Goal: Communication & Community: Share content

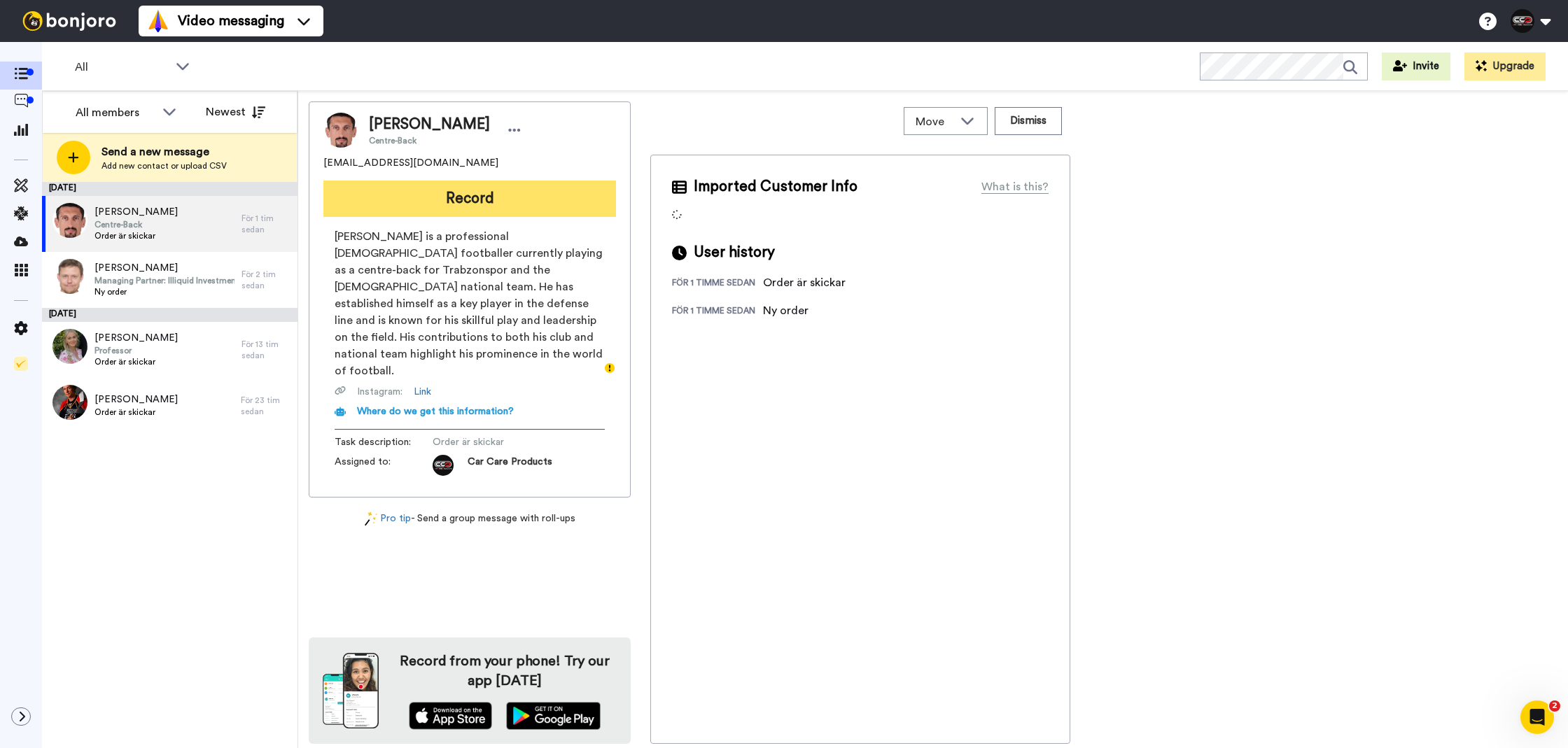
click at [489, 205] on button "Record" at bounding box center [470, 199] width 292 height 36
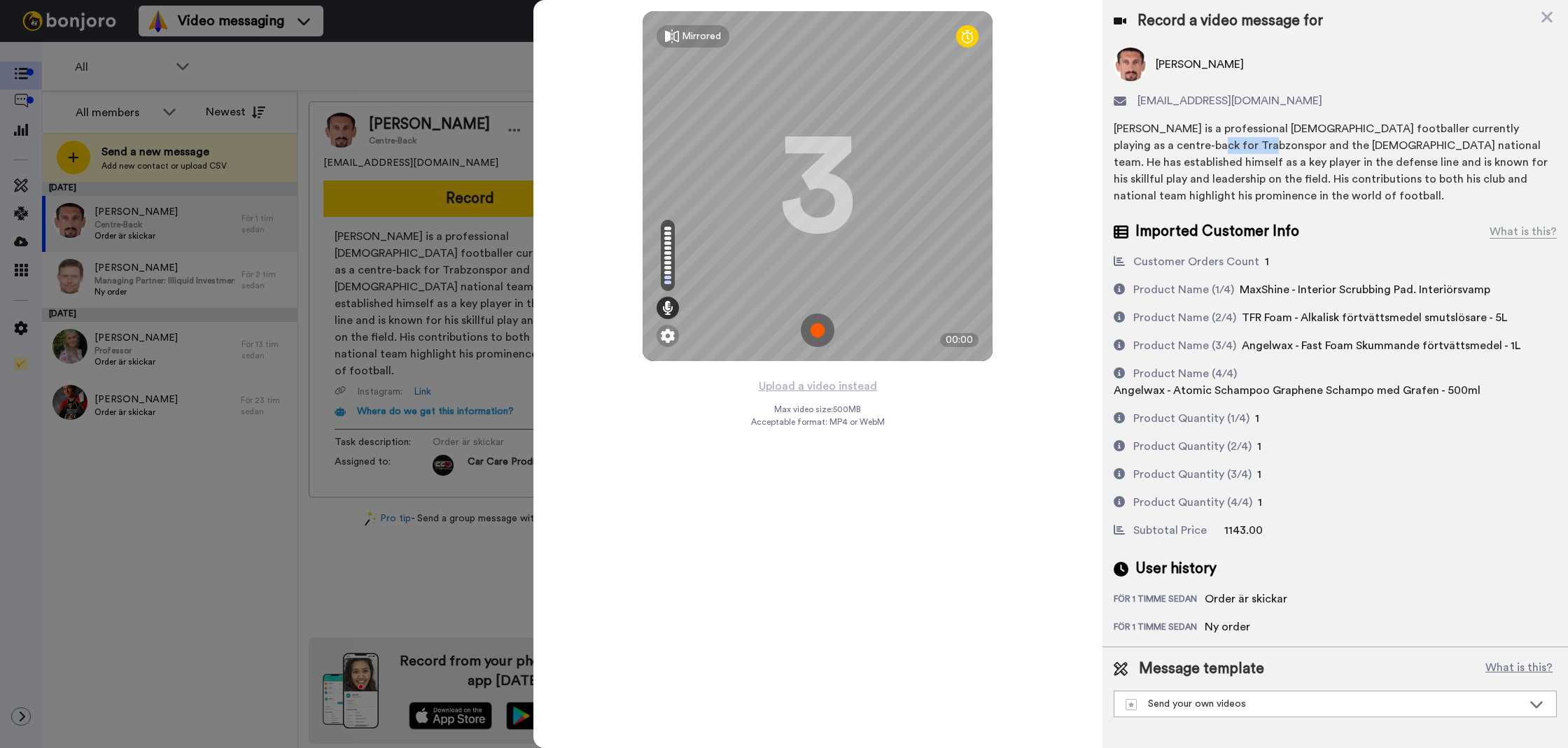
drag, startPoint x: 1134, startPoint y: 144, endPoint x: 1192, endPoint y: 152, distance: 58.5
click at [1192, 152] on div "Stefan Savić is a professional Montenegrin footballer currently playing as a ce…" at bounding box center [1335, 162] width 443 height 84
click at [1134, 146] on div "Stefan Savić is a professional Montenegrin footballer currently playing as a ce…" at bounding box center [1335, 162] width 443 height 84
drag, startPoint x: 1133, startPoint y: 146, endPoint x: 1166, endPoint y: 147, distance: 33.0
click at [1166, 148] on div "Stefan Savić is a professional Montenegrin footballer currently playing as a ce…" at bounding box center [1335, 162] width 443 height 84
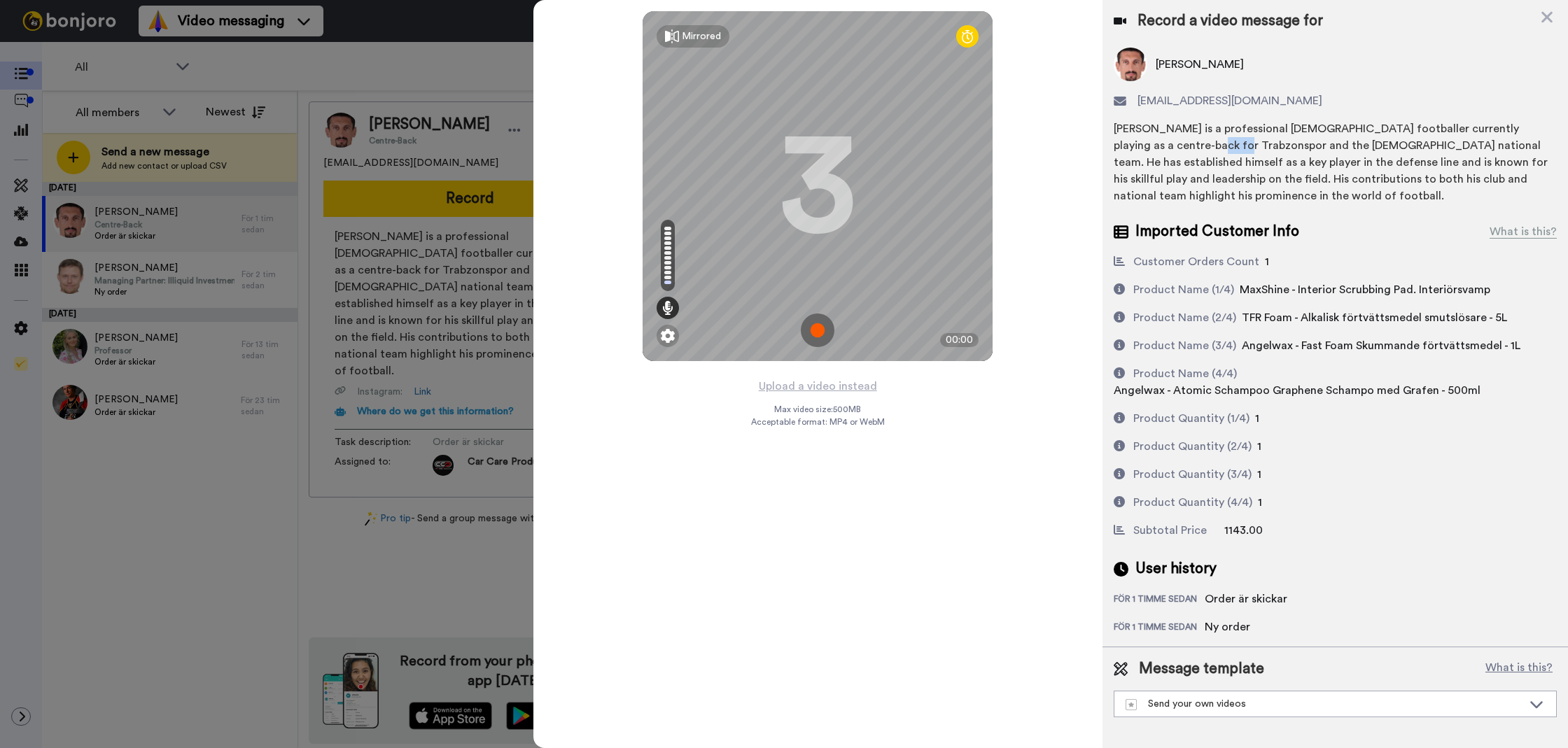
click at [1154, 147] on div "Stefan Savić is a professional Montenegrin footballer currently playing as a ce…" at bounding box center [1335, 162] width 443 height 84
click at [1155, 146] on div "Stefan Savić is a professional Montenegrin footballer currently playing as a ce…" at bounding box center [1335, 162] width 443 height 84
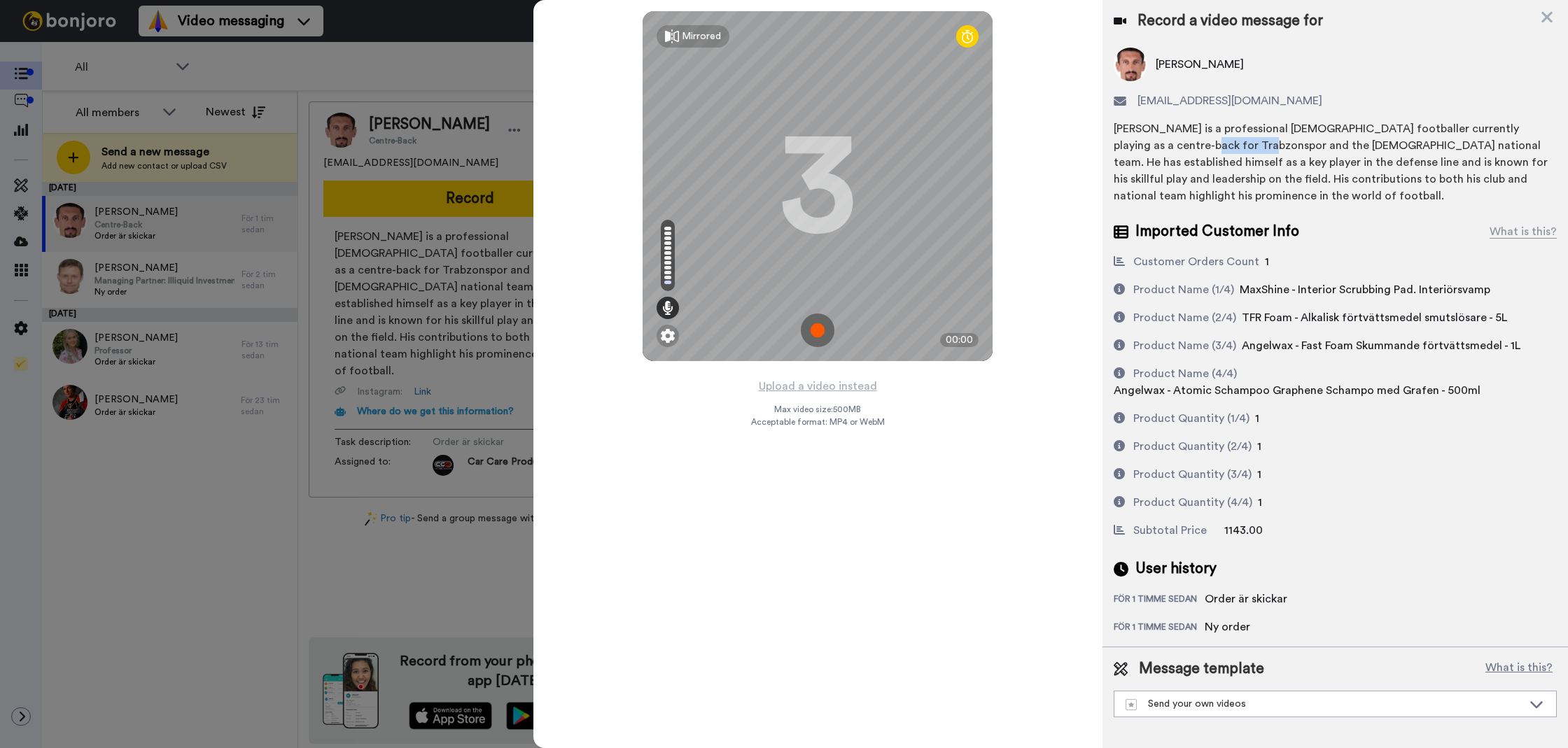
copy div "Trabzonspor"
click at [865, 387] on button "Upload a video instead" at bounding box center [817, 386] width 126 height 18
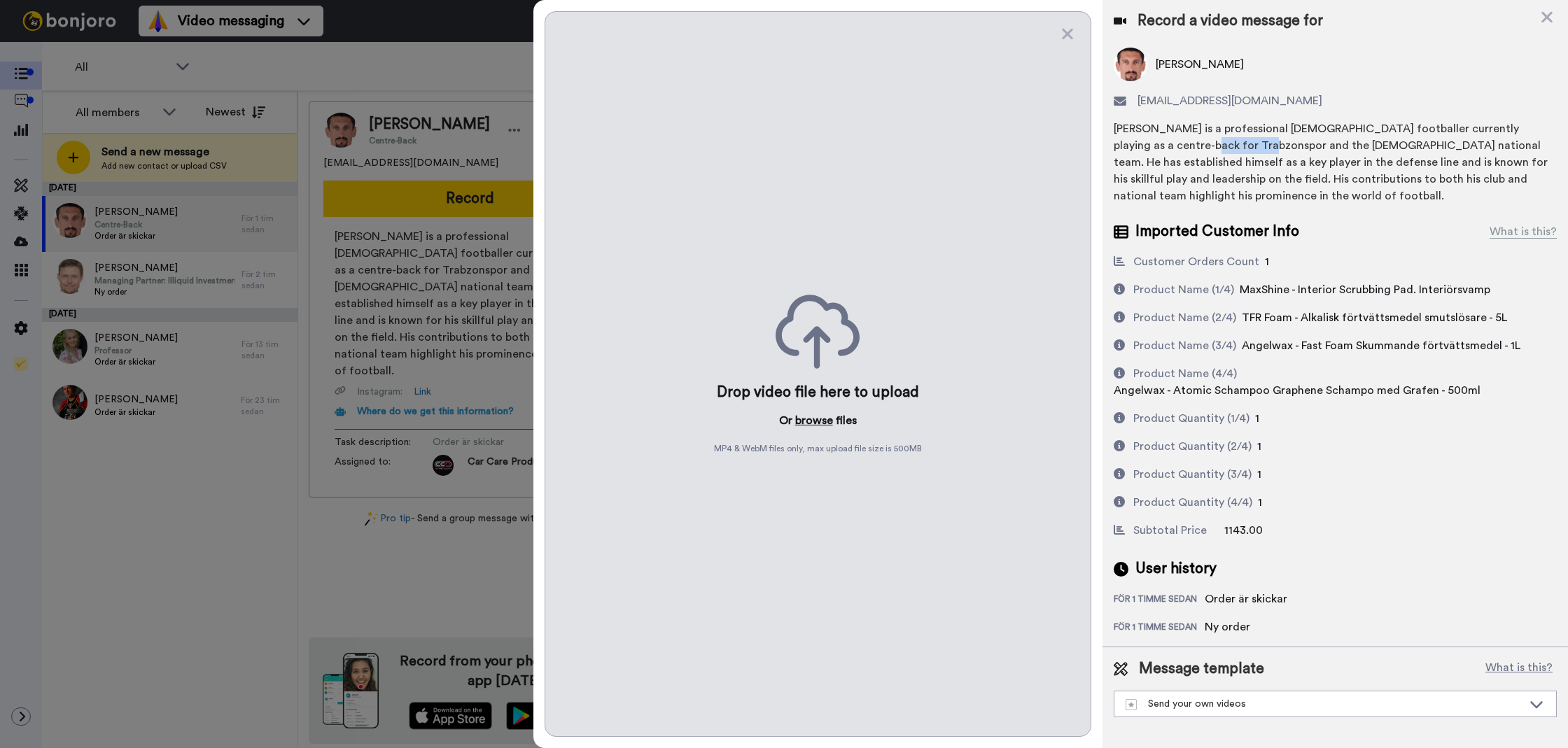
click at [801, 425] on button "browse" at bounding box center [814, 420] width 38 height 17
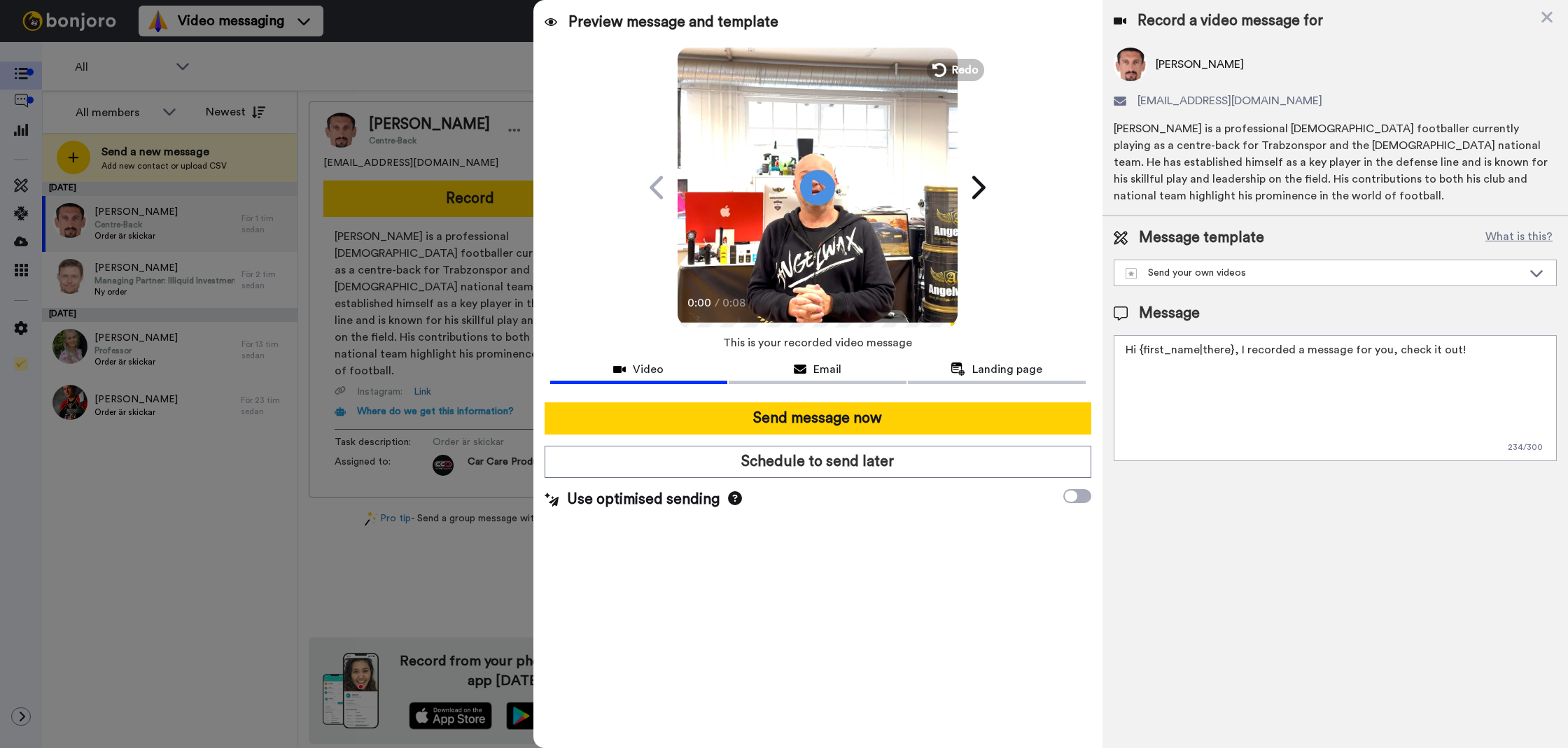
click at [1374, 426] on textarea "Hi {first_name|there}, I recorded a message for you, check it out!" at bounding box center [1335, 398] width 443 height 126
click at [1291, 351] on textarea "Tack för att du handlar hos oss! Välkommen åter." at bounding box center [1335, 398] width 443 height 126
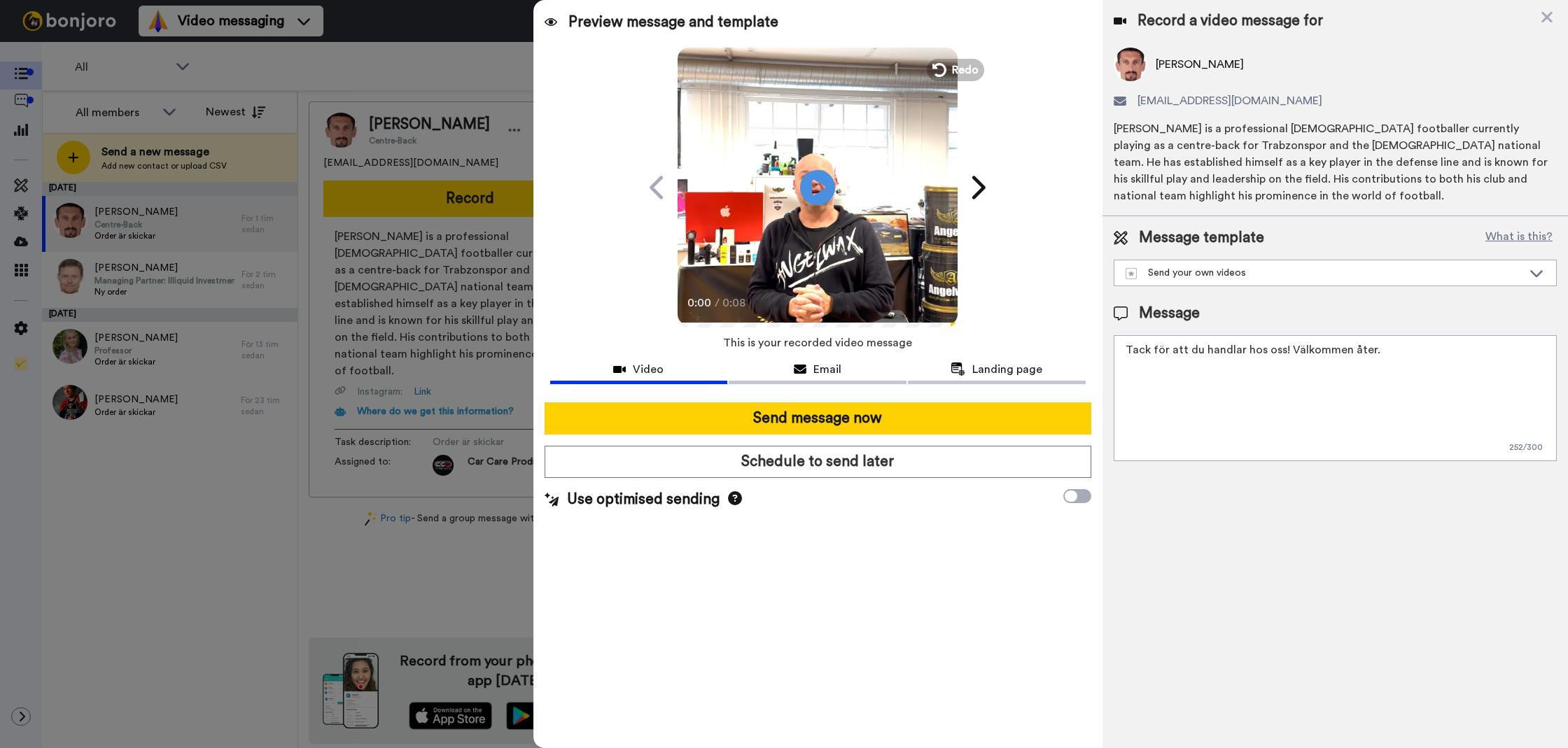
click at [1291, 351] on textarea "Tack för att du handlar hos oss! Välkommen åter." at bounding box center [1335, 398] width 443 height 126
type textarea "Tack för att du handlar hos oss! Välkommen åter."
click at [1300, 570] on div "Record a video message for Stefan Savic steffe_savic@hotmail.com Stefan Savić i…" at bounding box center [1334, 374] width 465 height 748
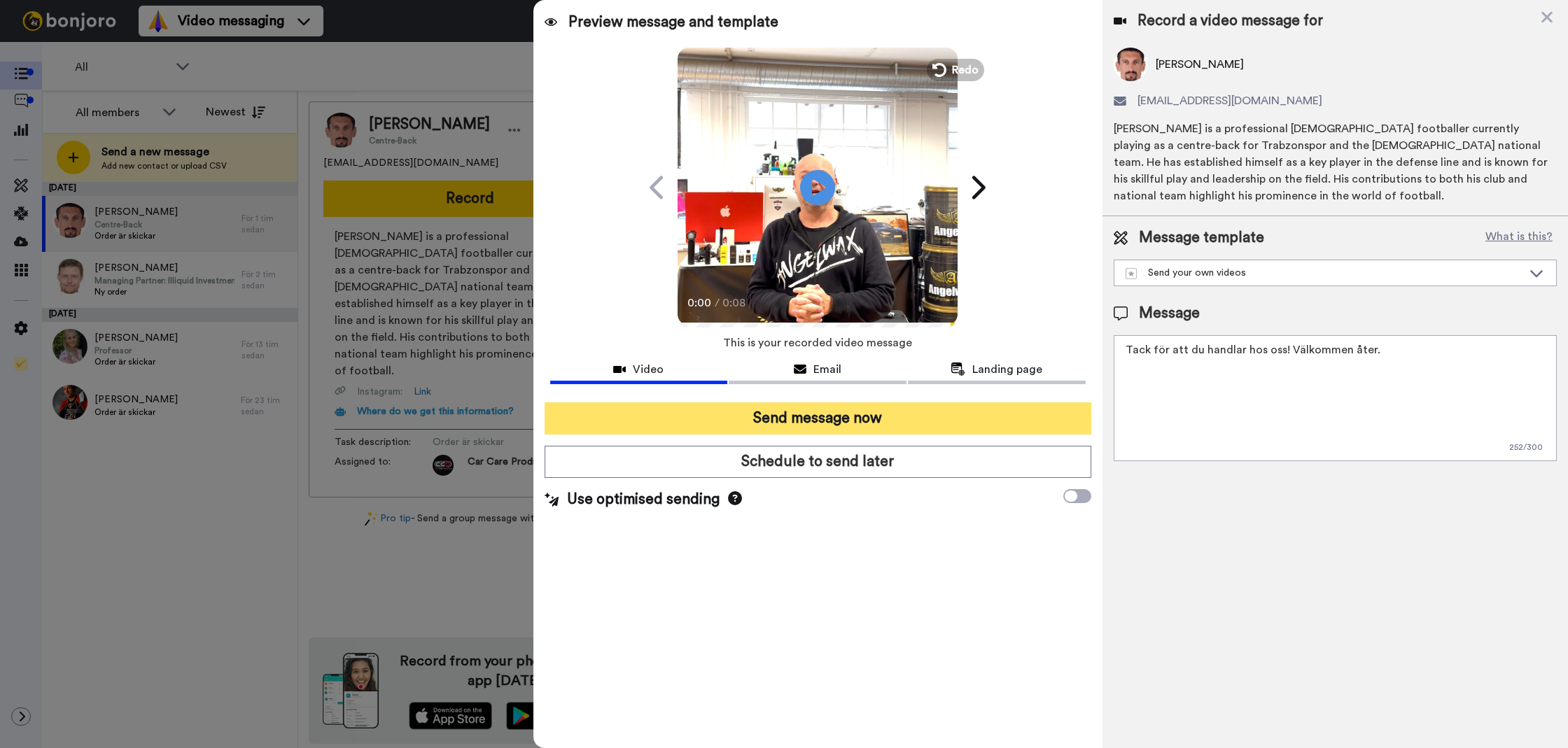
click at [1042, 425] on button "Send message now" at bounding box center [817, 418] width 546 height 32
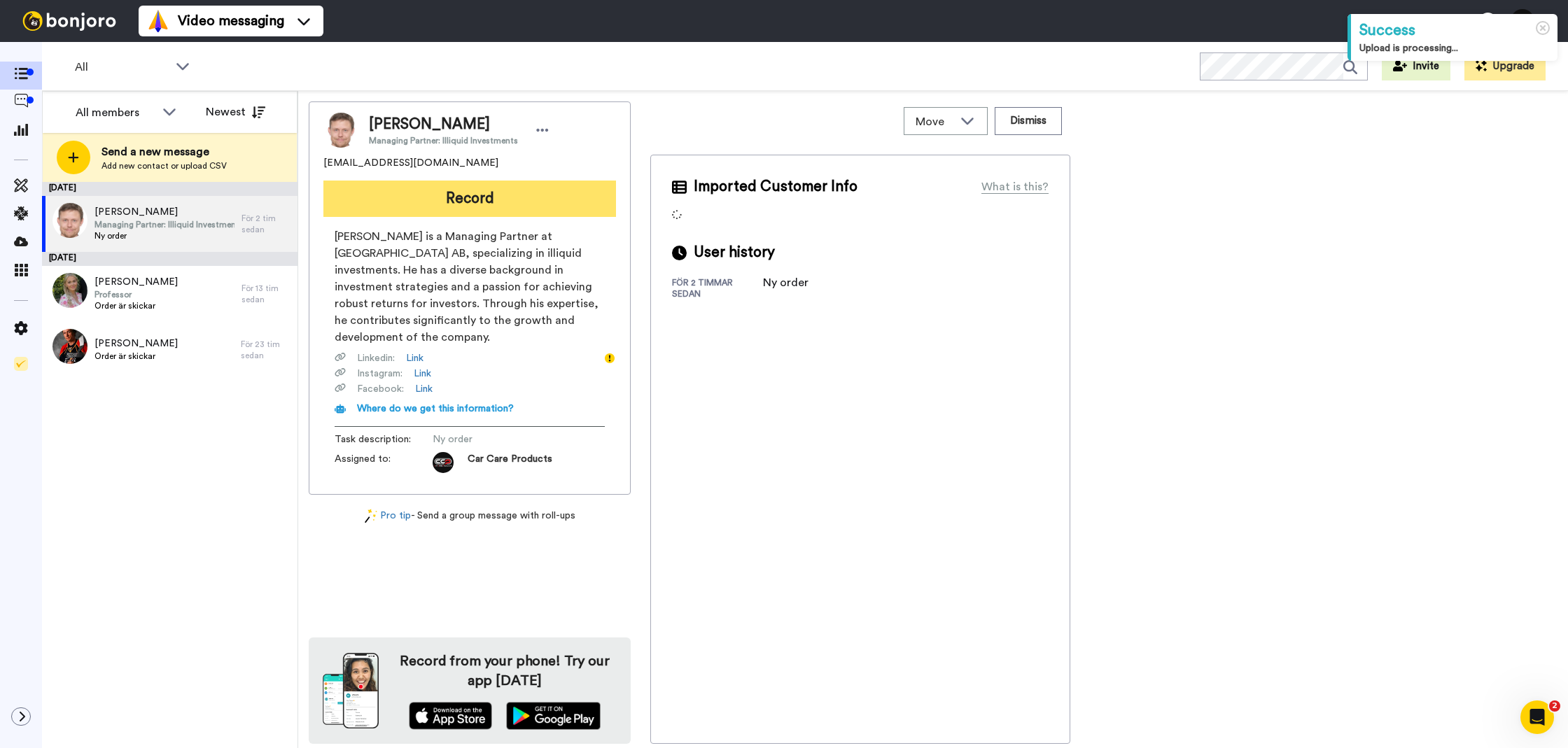
click at [538, 192] on button "Record" at bounding box center [470, 199] width 292 height 36
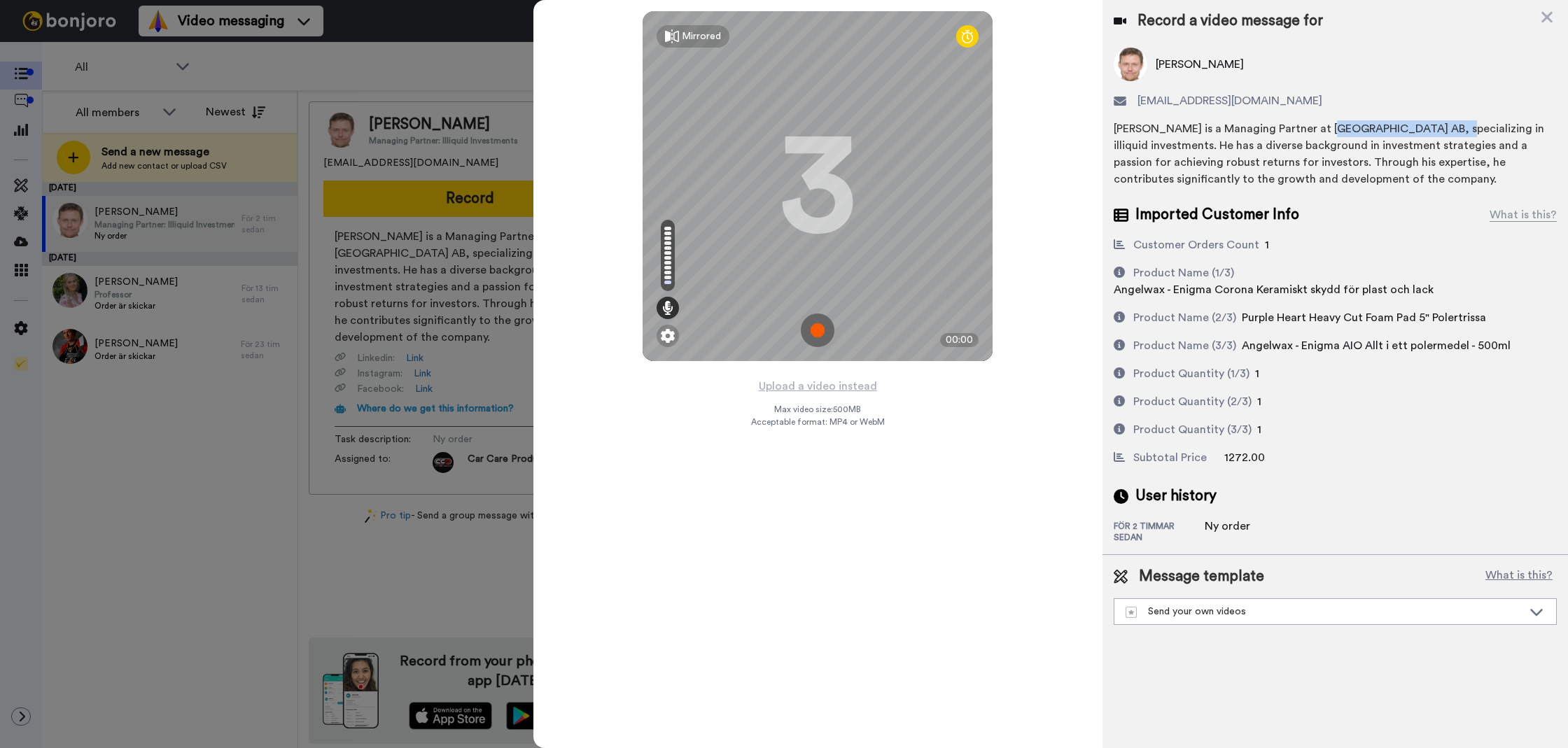
drag, startPoint x: 1324, startPoint y: 130, endPoint x: 1442, endPoint y: 133, distance: 118.0
click at [1442, 133] on div "Henrik Sundberg is a Managing Partner at Wilton Row Capital AB, specializing in…" at bounding box center [1335, 154] width 443 height 67
copy div "Wilton Row Capital AB"
click at [804, 381] on button "Upload a video instead" at bounding box center [817, 386] width 126 height 18
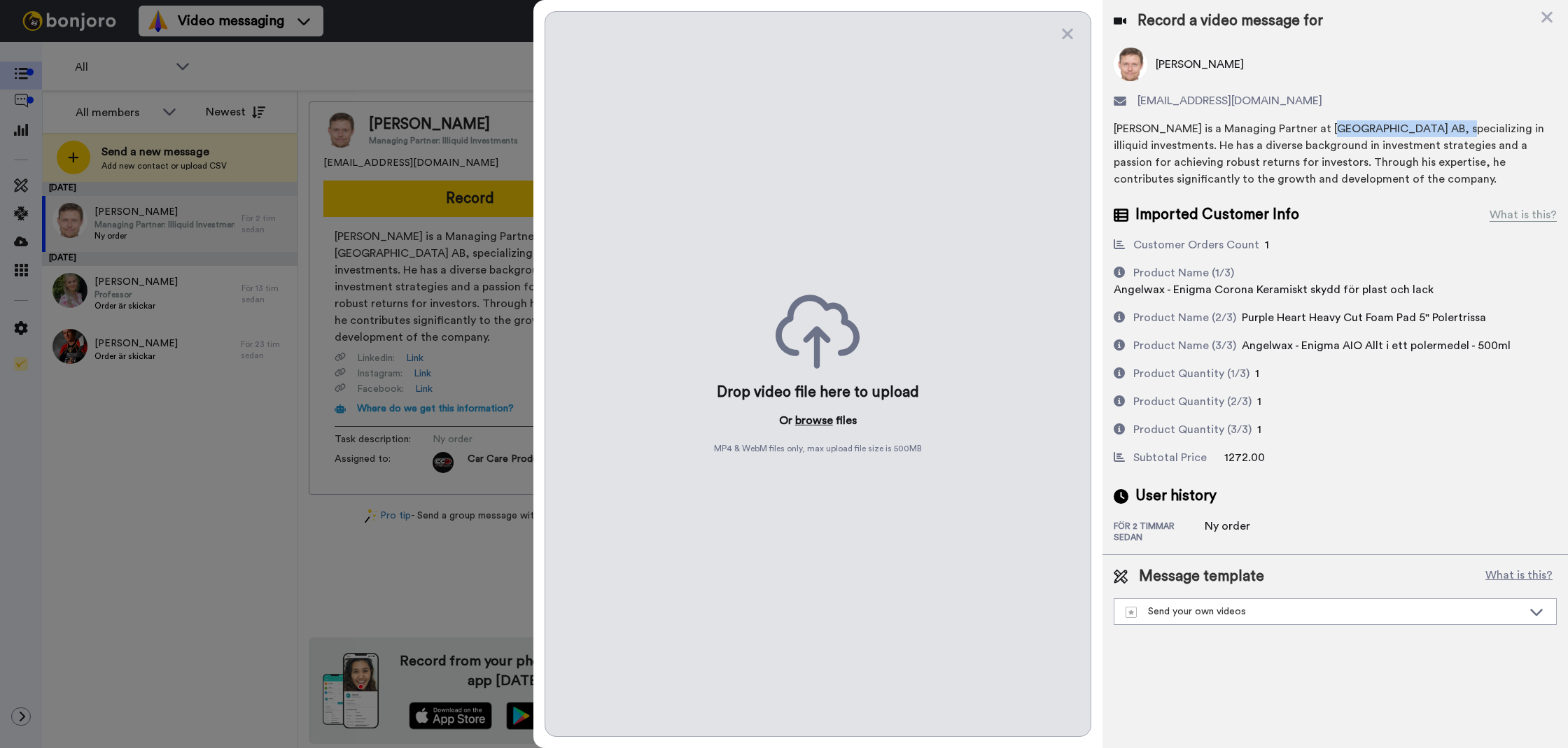
click at [809, 414] on button "browse" at bounding box center [814, 420] width 38 height 17
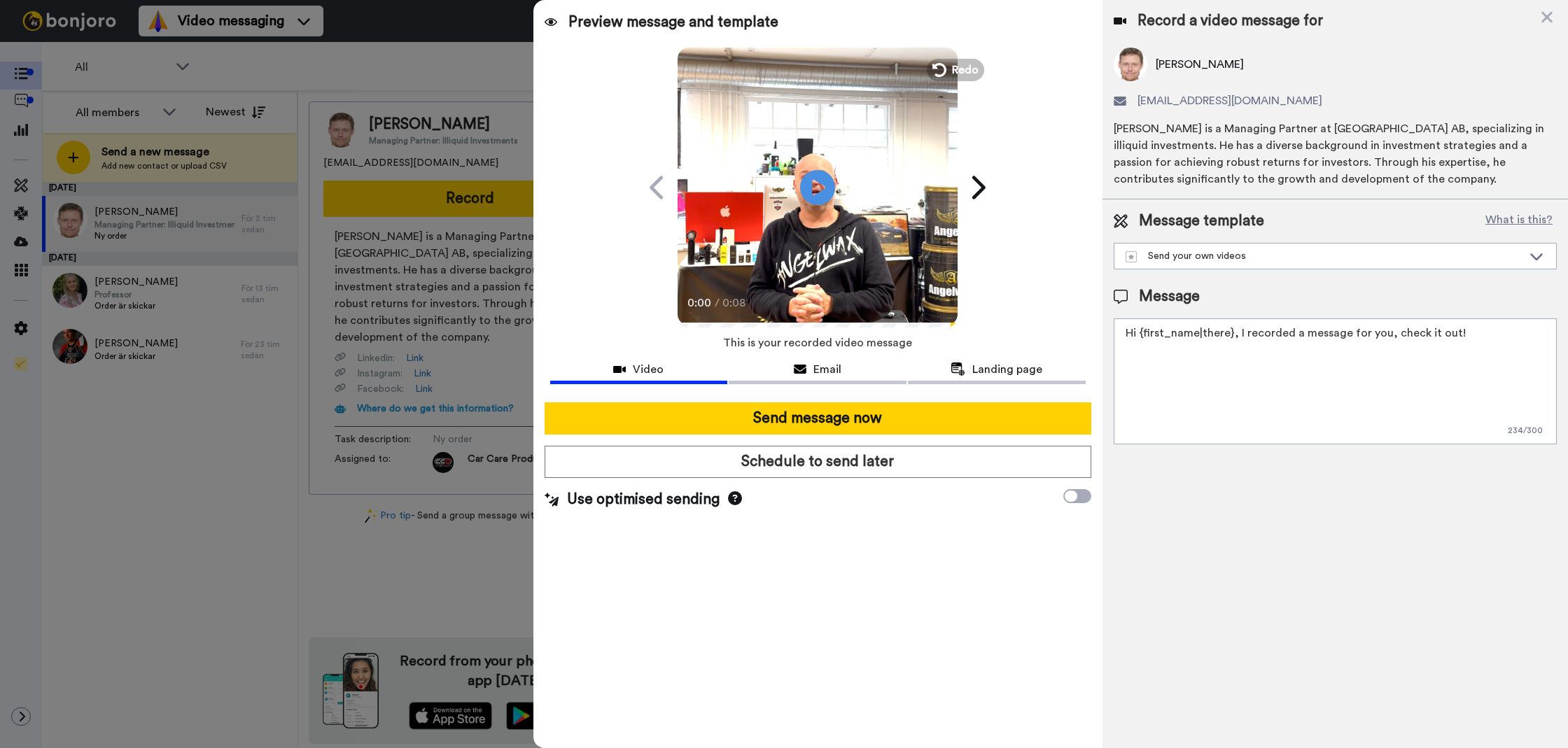
click at [1189, 393] on textarea "Hi {first_name|there}, I recorded a message for you, check it out!" at bounding box center [1335, 381] width 443 height 126
paste textarea "Wilton Row Capital AB"
click at [1159, 381] on textarea "Wilton Row Capital AB" at bounding box center [1335, 381] width 443 height 126
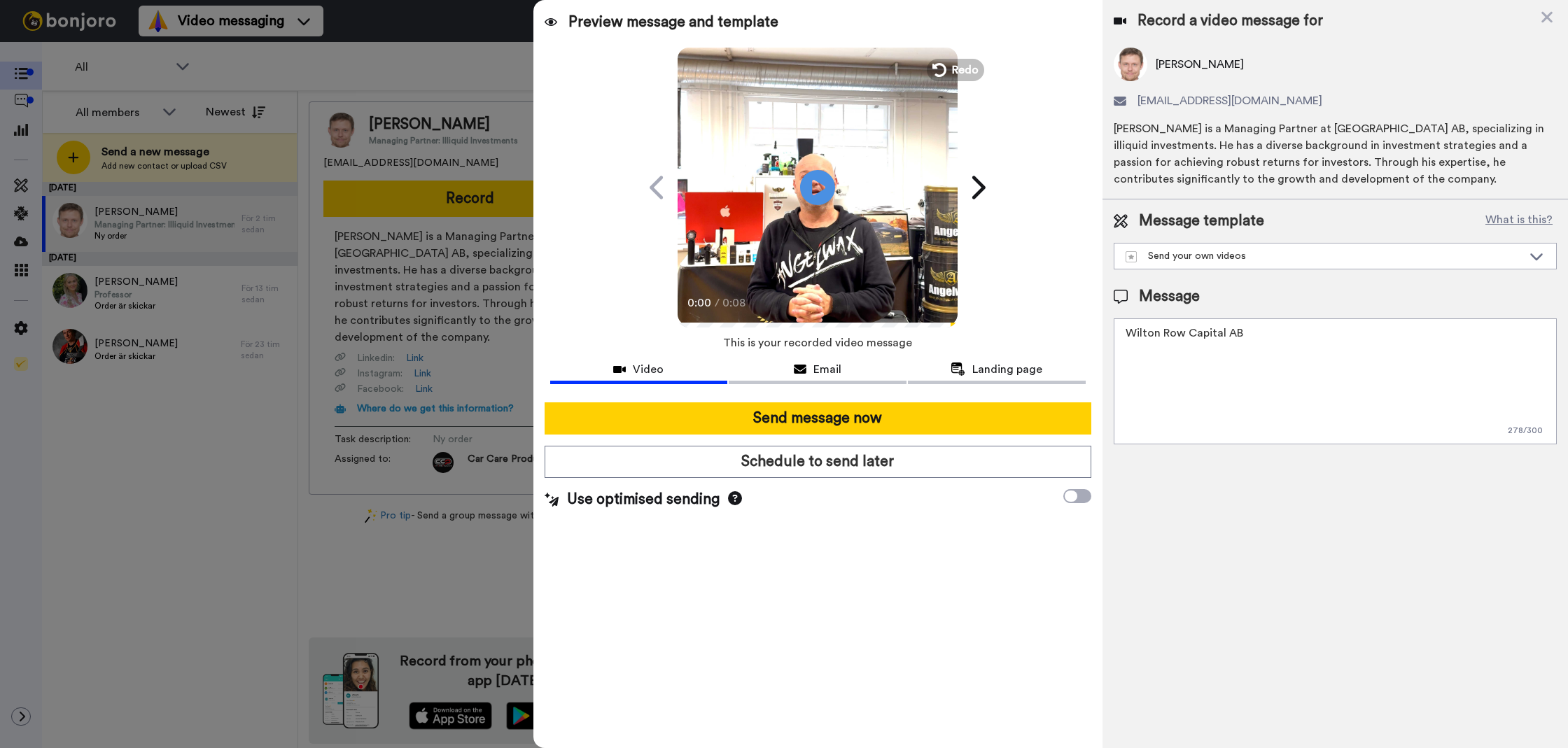
click at [1159, 381] on textarea "Wilton Row Capital AB" at bounding box center [1335, 381] width 443 height 126
click at [1159, 381] on textarea "Wilton Row Capital AB" at bounding box center [1335, 381] width 443 height 126
click at [1223, 325] on textarea "Tack för att du handlar hos oss! Välkommen åter." at bounding box center [1335, 381] width 443 height 126
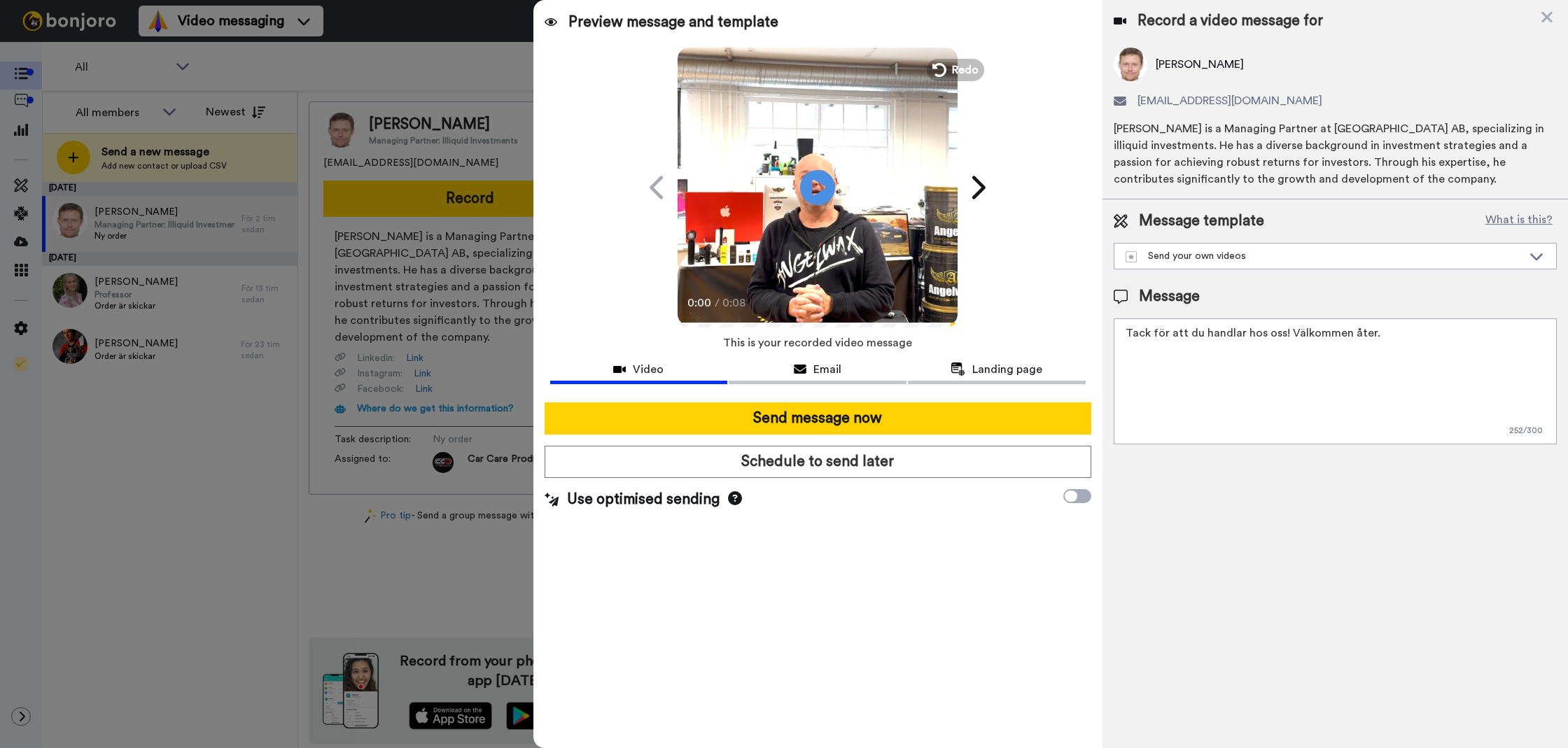
click at [1223, 325] on textarea "Tack för att du handlar hos oss! Välkommen åter." at bounding box center [1335, 381] width 443 height 126
type textarea "Tack för att du handlar hos oss! Välkommen åter."
click at [1210, 482] on div "Record a video message for Henrik Sundberg sundberg.henrik@hotmail.com Henrik S…" at bounding box center [1334, 374] width 465 height 748
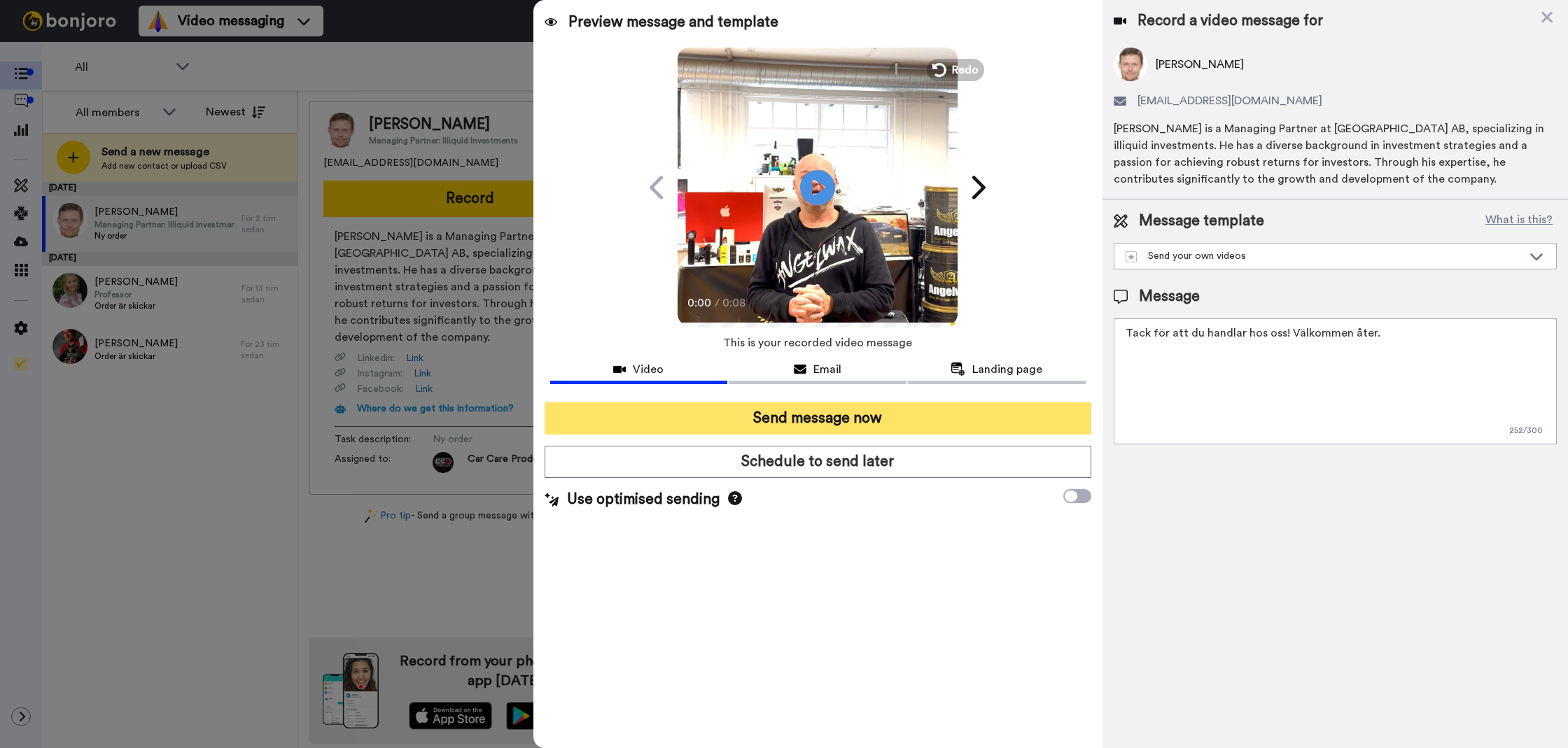
click at [953, 414] on button "Send message now" at bounding box center [817, 418] width 546 height 32
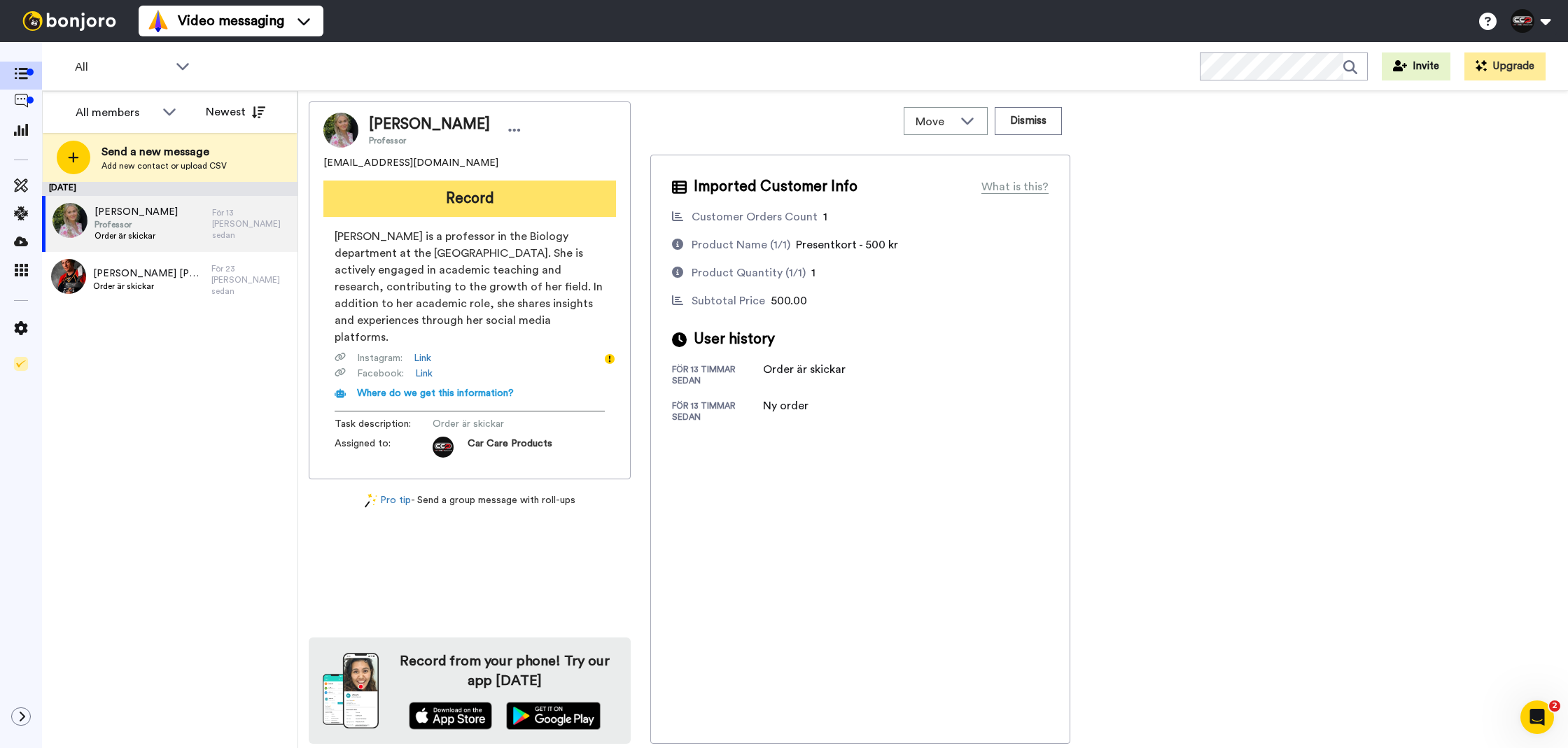
click at [508, 187] on button "Record" at bounding box center [470, 199] width 292 height 36
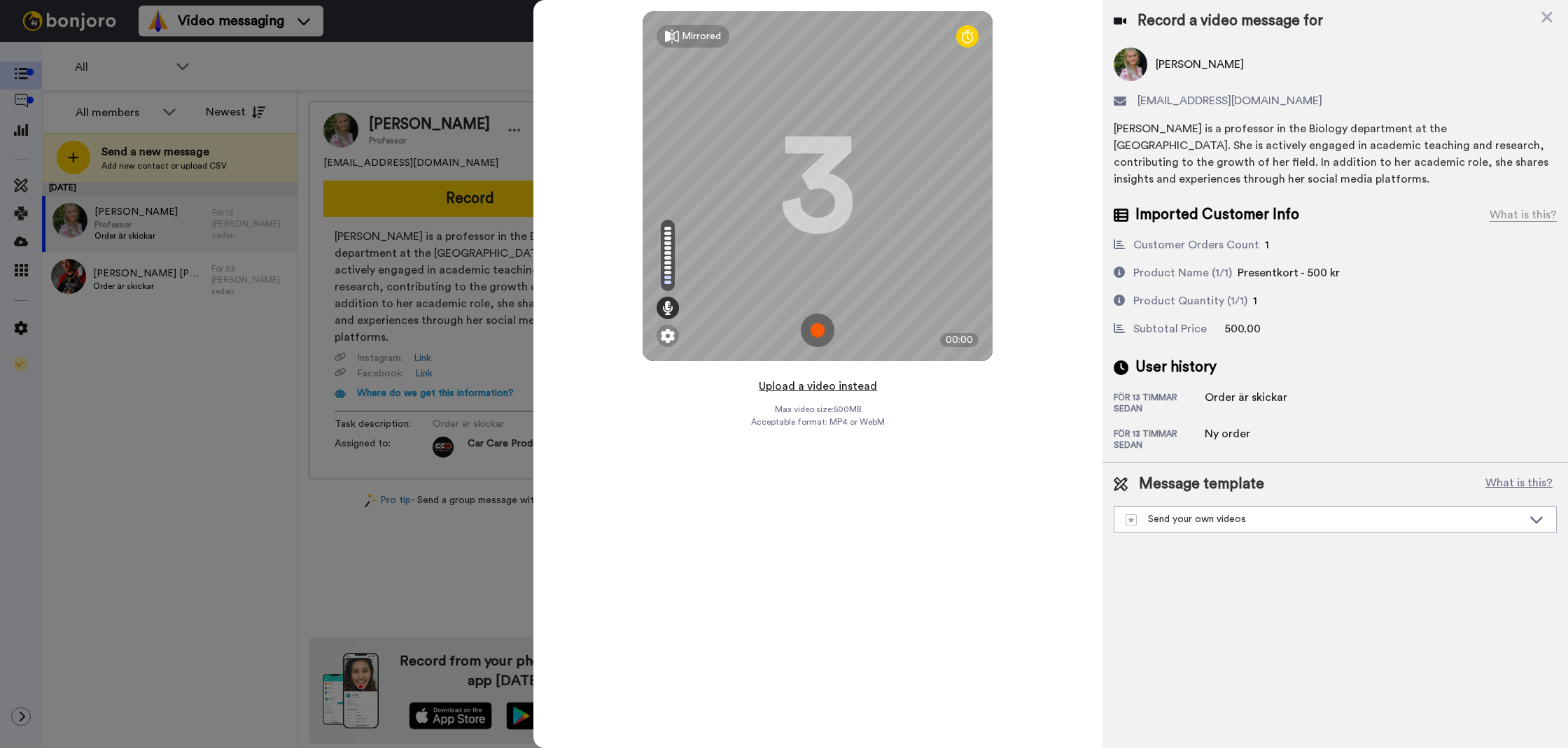
click at [821, 389] on button "Upload a video instead" at bounding box center [817, 386] width 126 height 18
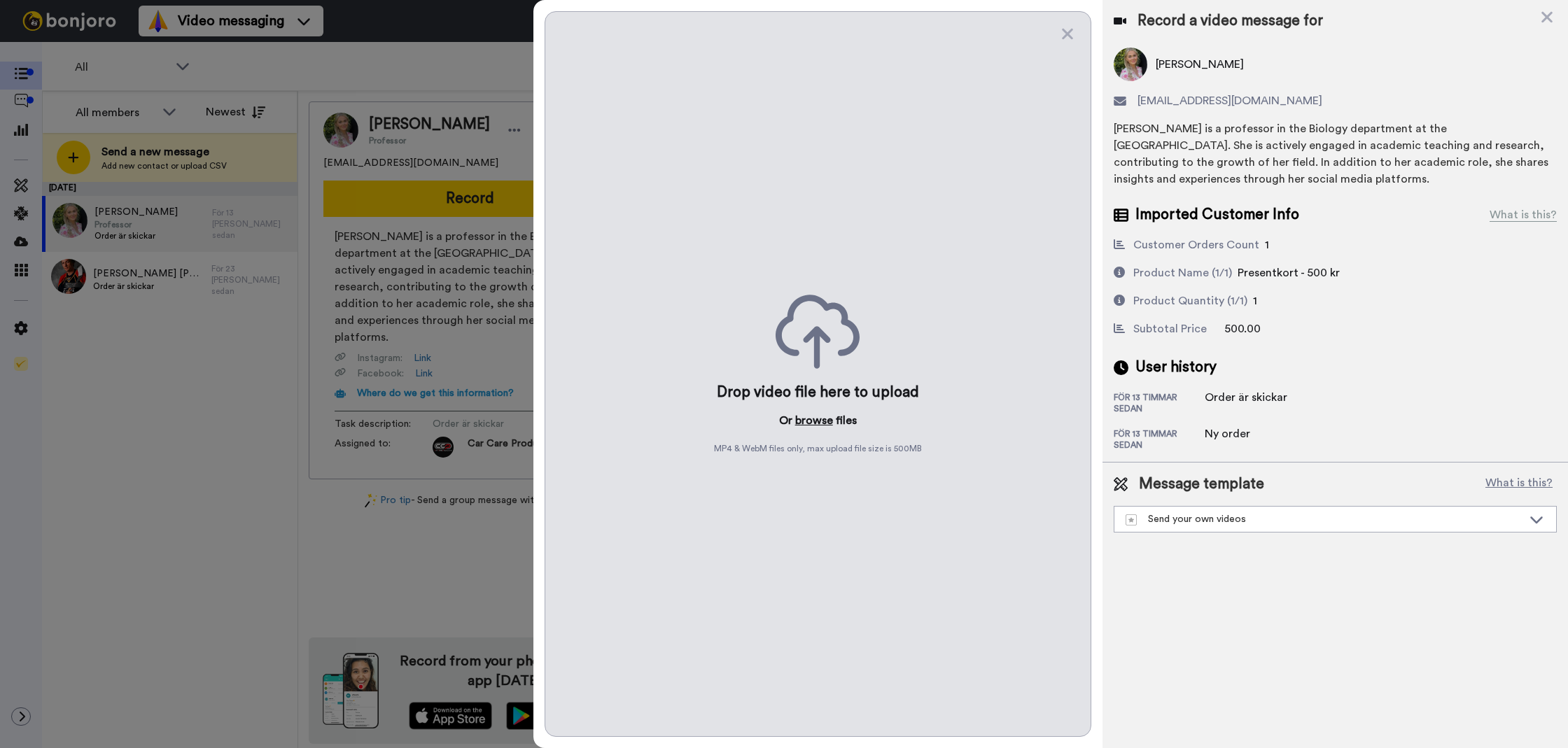
click at [827, 420] on button "browse" at bounding box center [814, 420] width 38 height 17
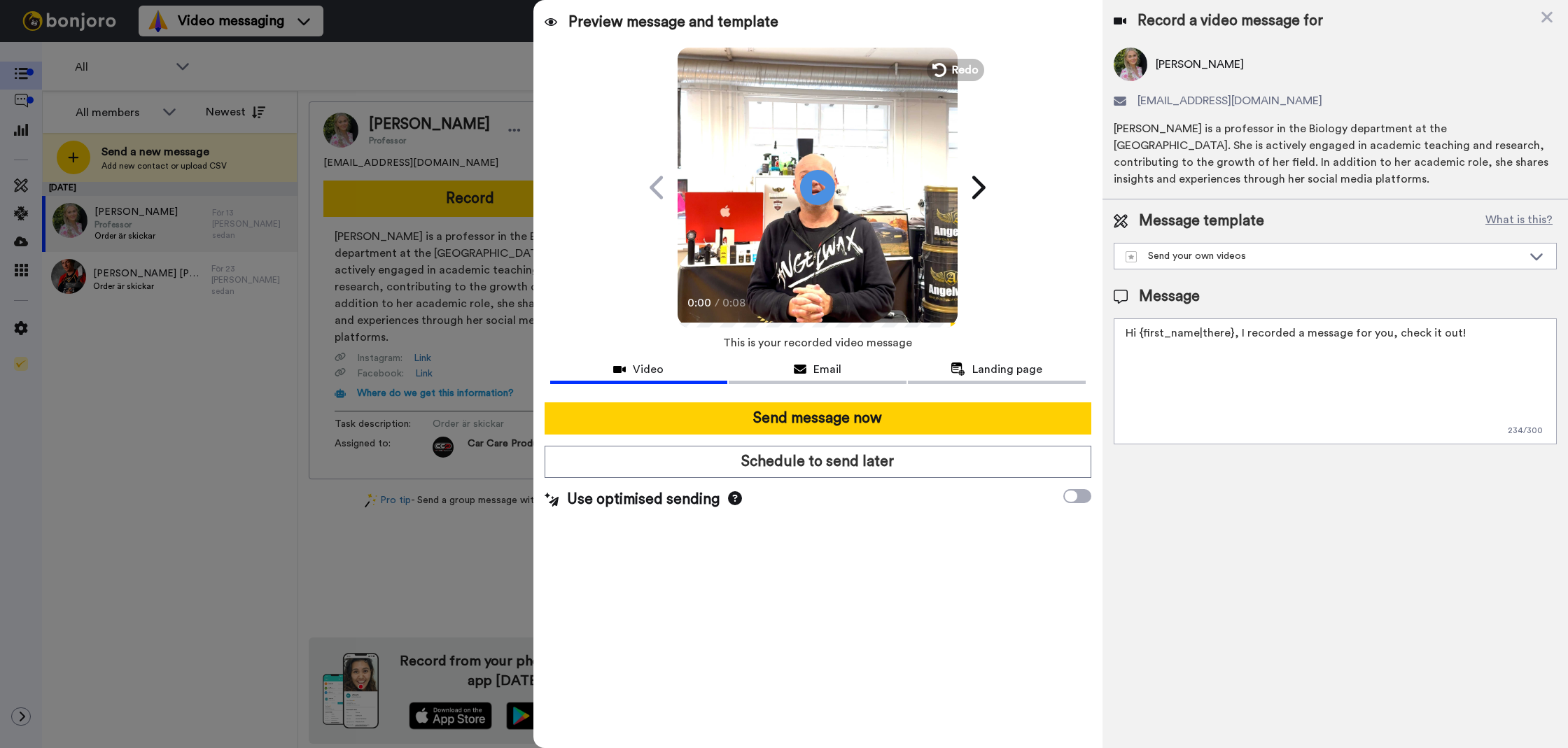
click at [1248, 364] on textarea "Hi {first_name|there}, I recorded a message for you, check it out!" at bounding box center [1335, 381] width 443 height 126
paste textarea "Tack för att du handlar hos oss! Välkommen åter."
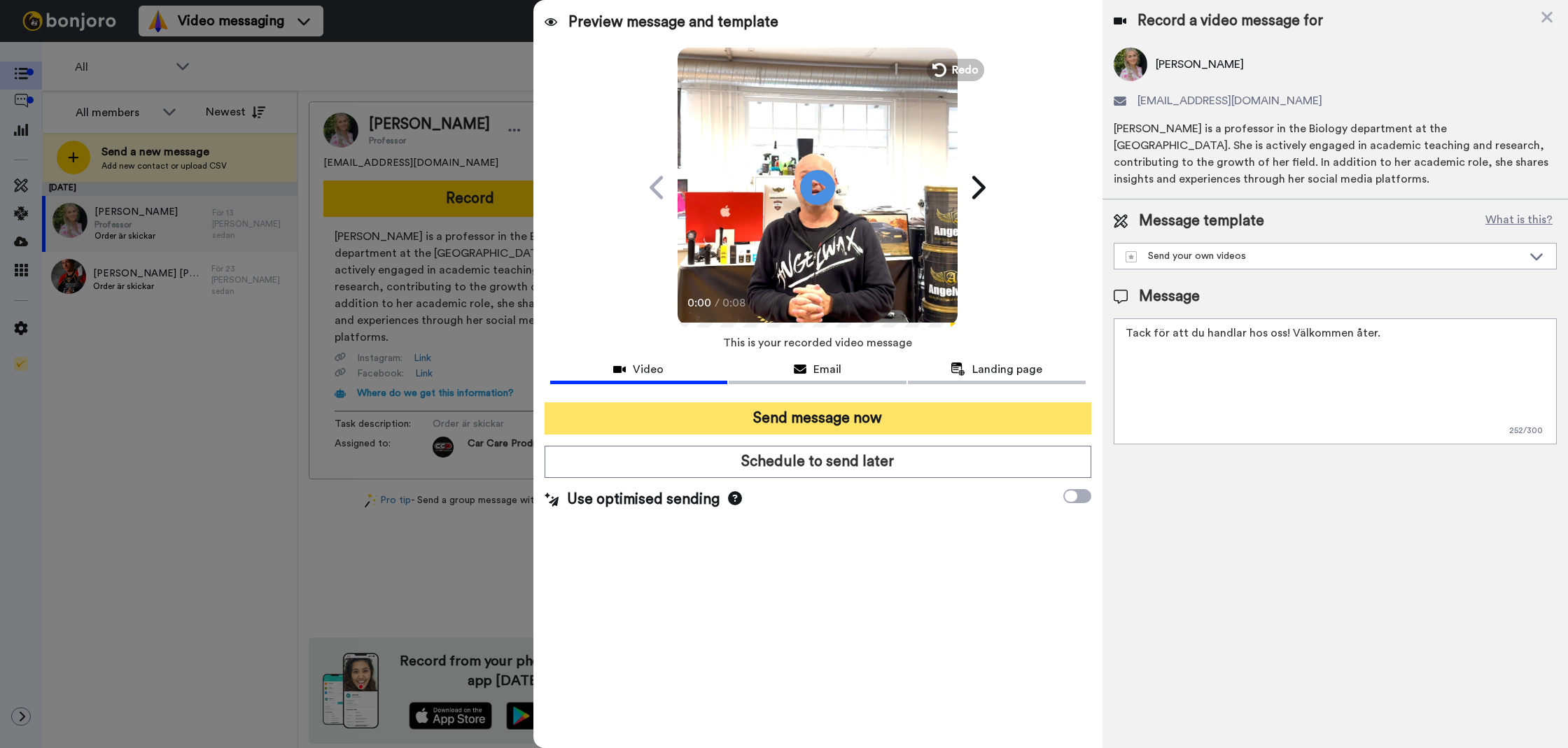
type textarea "Tack för att du handlar hos oss! Välkommen åter."
click at [919, 416] on button "Send message now" at bounding box center [817, 418] width 546 height 32
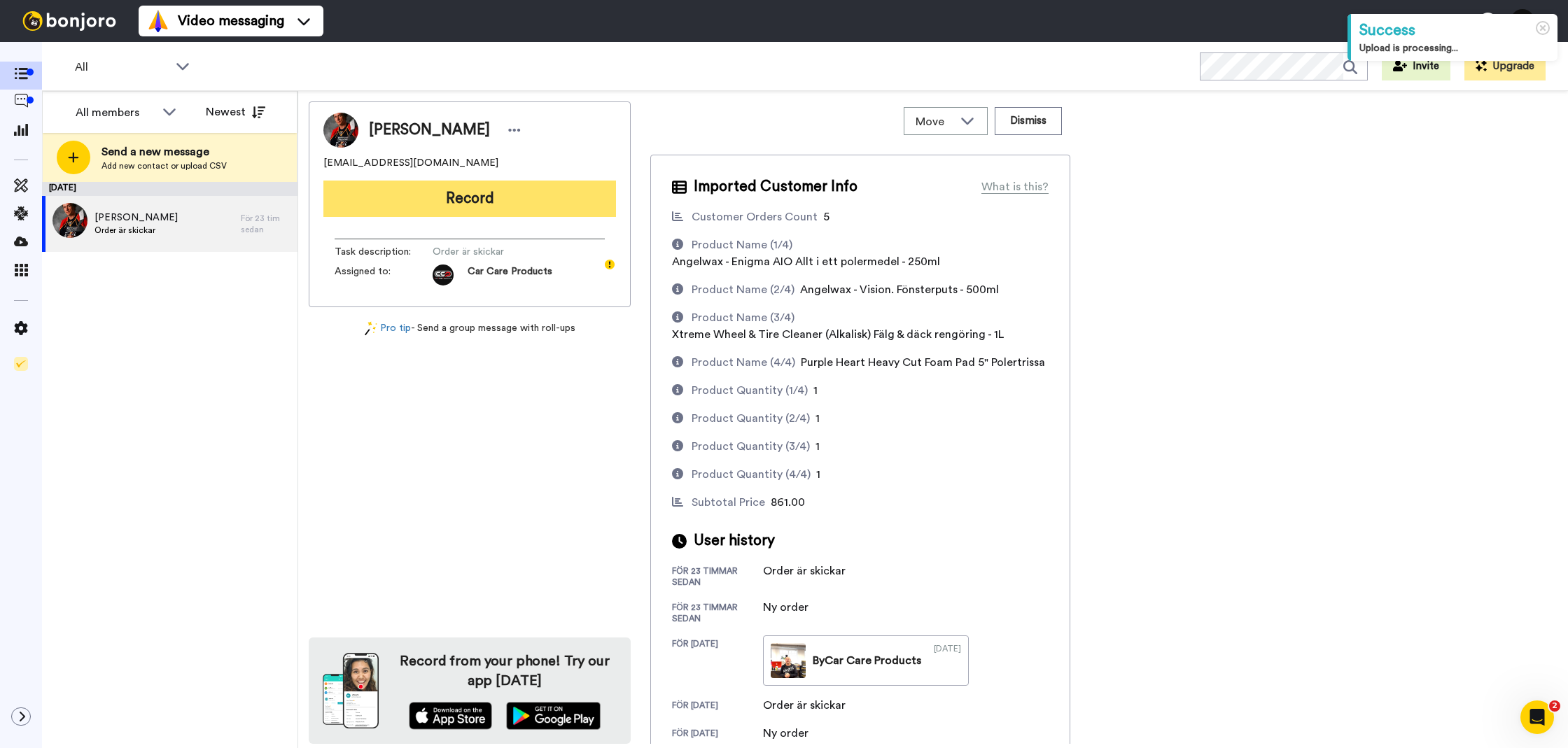
click at [496, 210] on button "Record" at bounding box center [470, 199] width 292 height 36
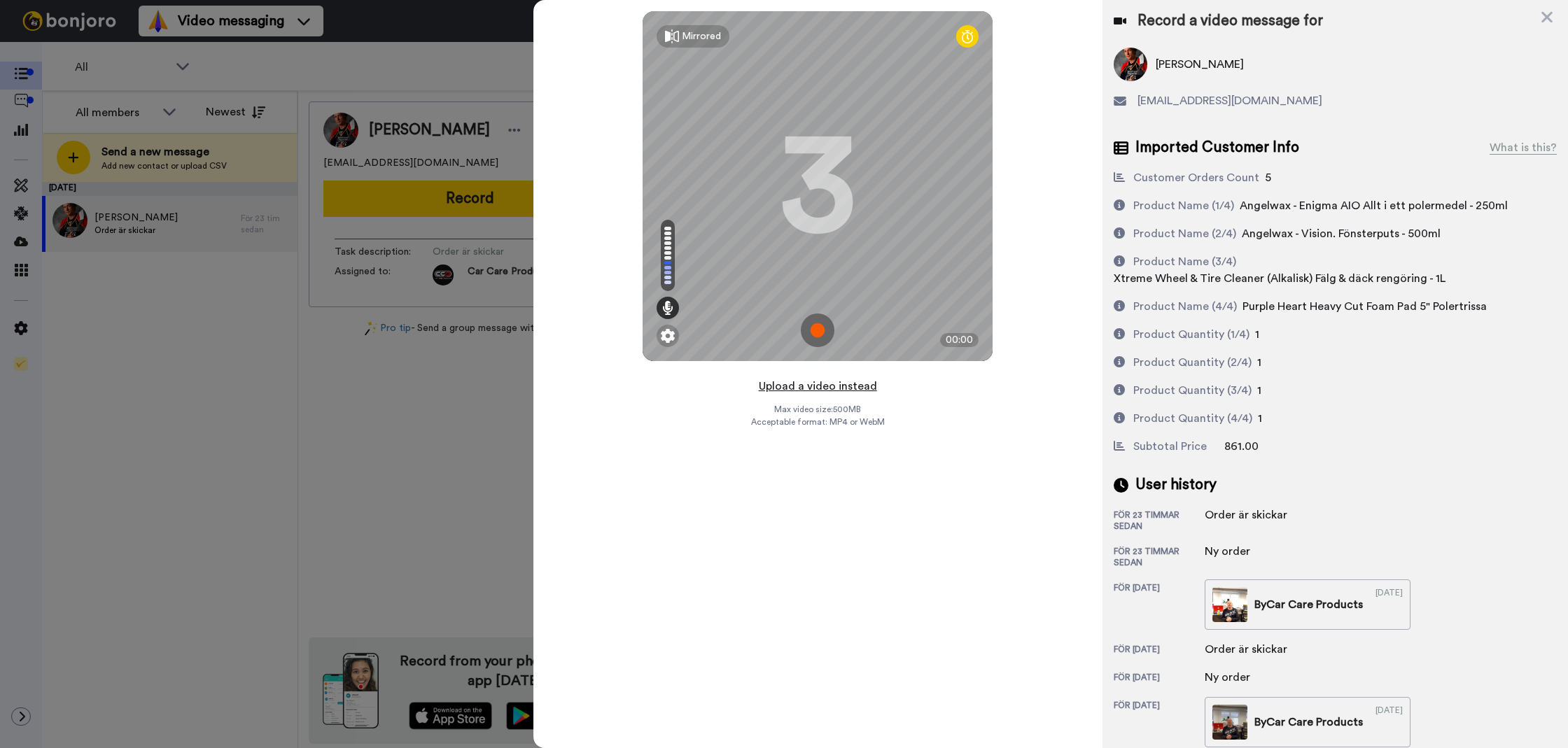
click at [832, 388] on button "Upload a video instead" at bounding box center [817, 386] width 126 height 18
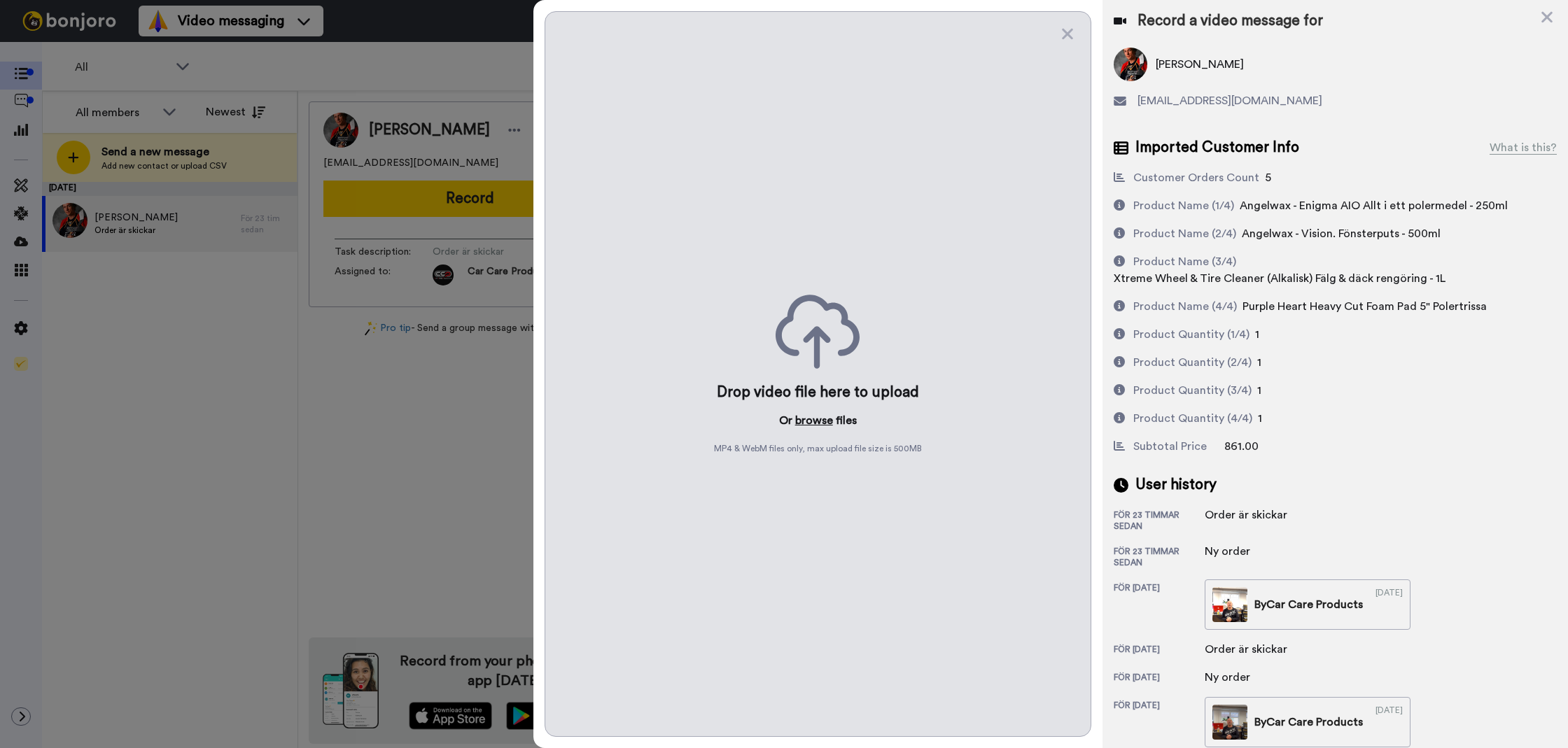
click at [828, 426] on button "browse" at bounding box center [814, 420] width 38 height 17
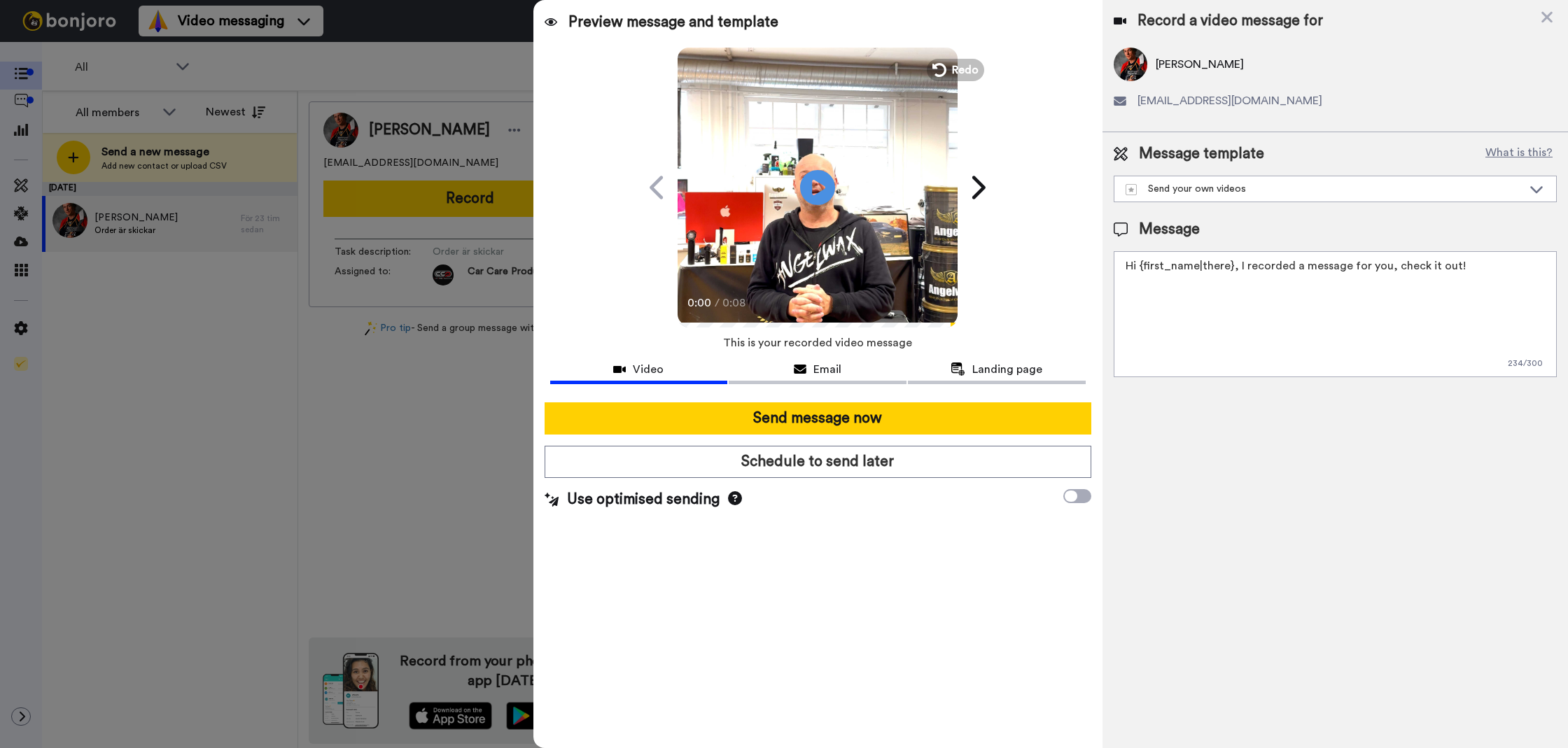
click at [1319, 313] on textarea "Hi {first_name|there}, I recorded a message for you, check it out!" at bounding box center [1335, 314] width 443 height 126
paste textarea "Tack för att du handlar hos oss! Välkommen åter."
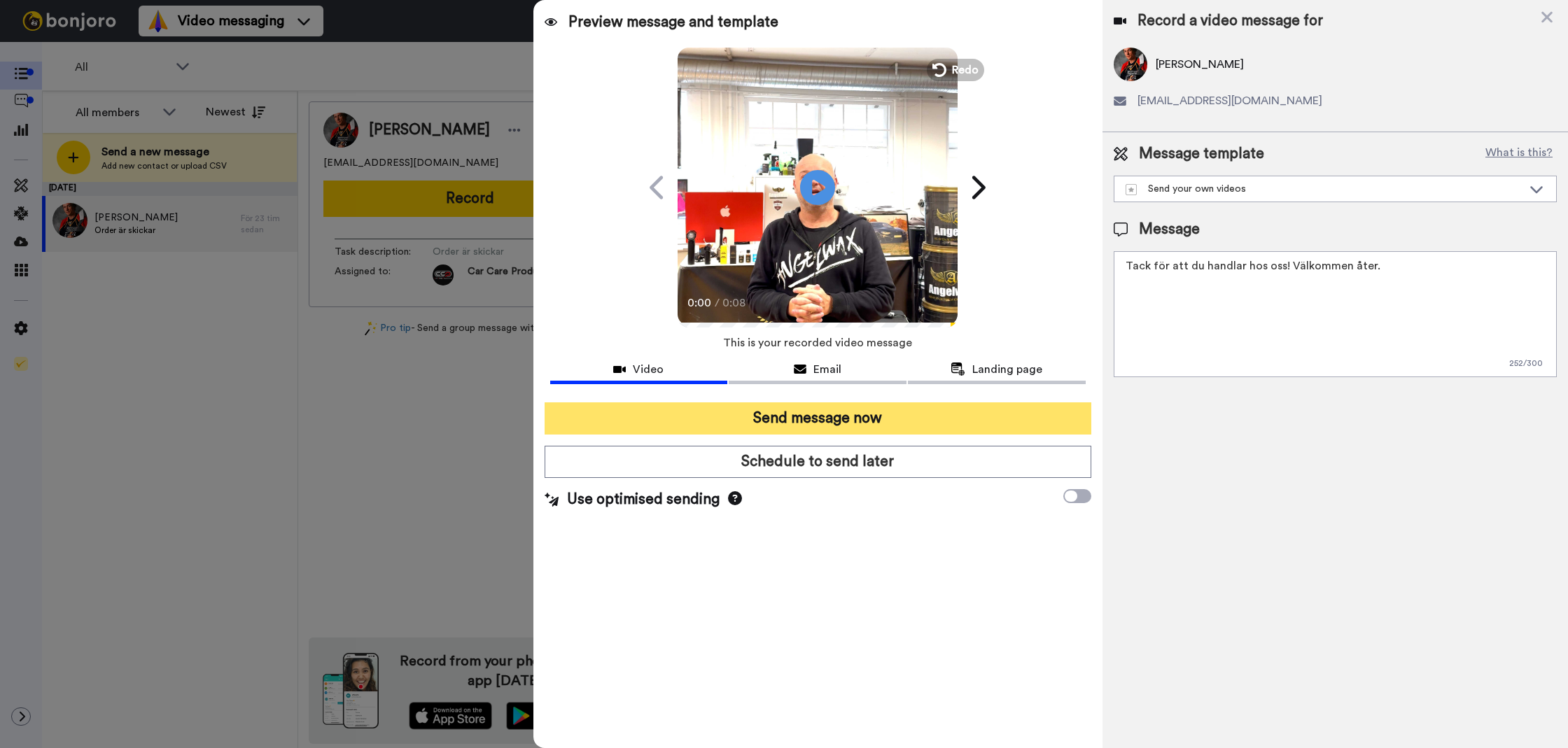
type textarea "Tack för att du handlar hos oss! Välkommen åter."
click at [1013, 408] on button "Send message now" at bounding box center [817, 418] width 546 height 32
